Goal: Find specific page/section

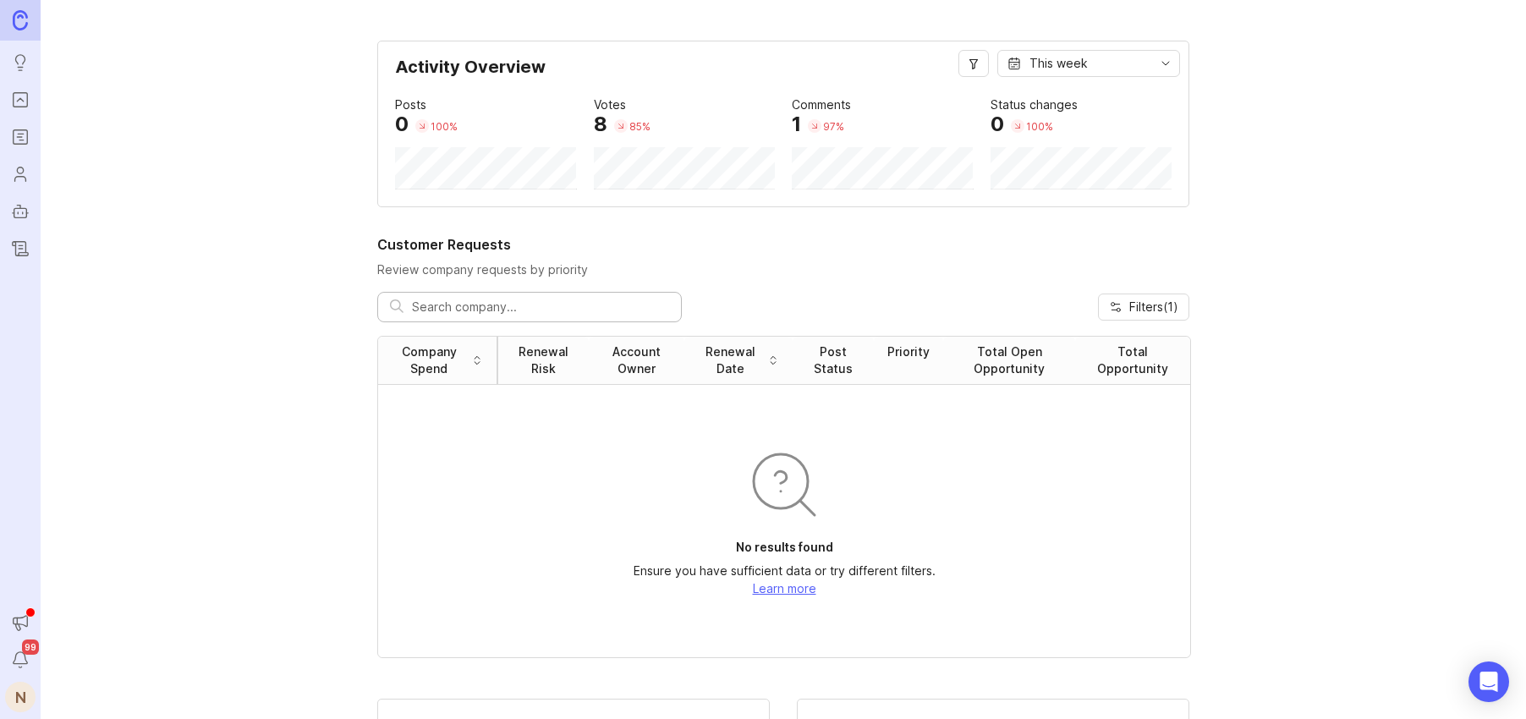
click at [436, 298] on input "text" at bounding box center [540, 307] width 257 height 19
type input "HTML"
click at [665, 311] on div at bounding box center [667, 307] width 20 height 22
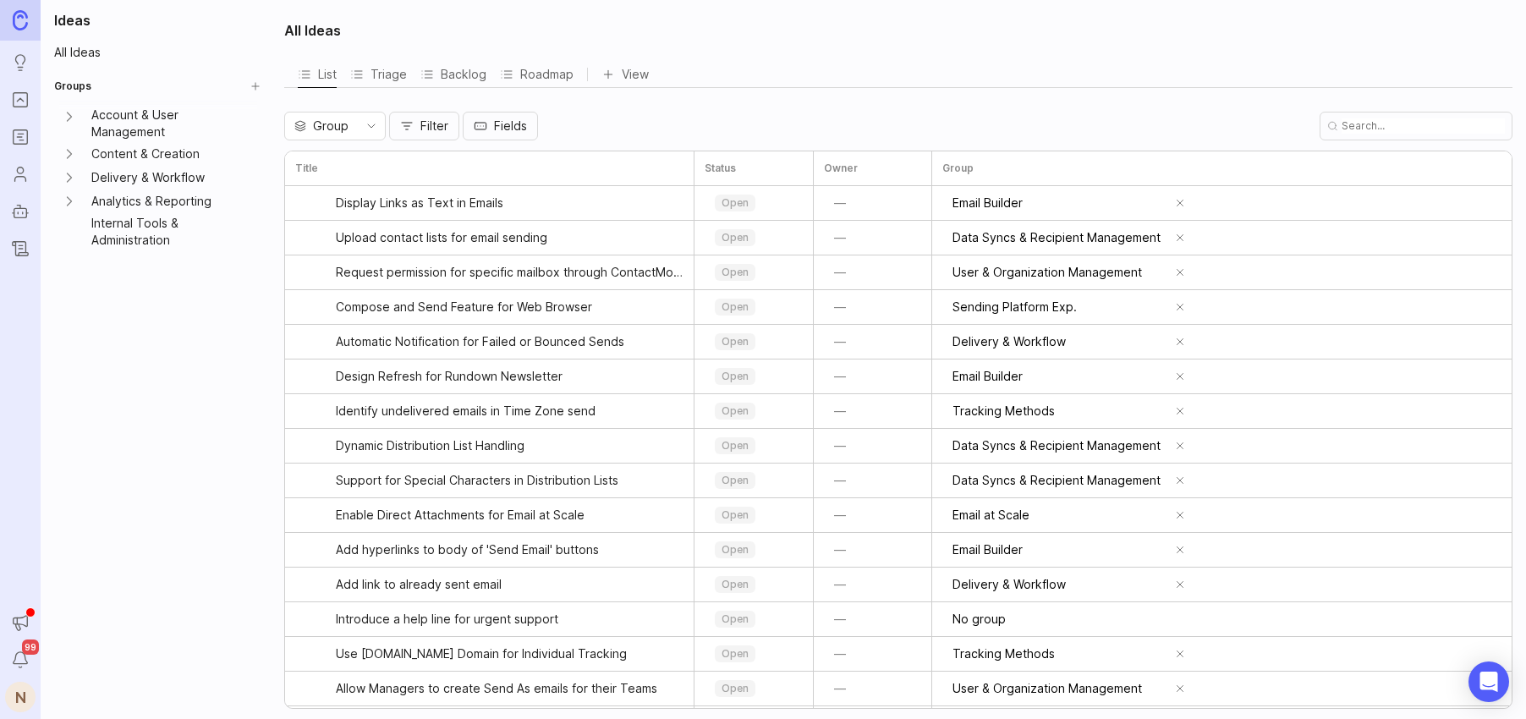
click at [1381, 130] on input "text" at bounding box center [1422, 125] width 163 height 15
type input "HTML"
